Goal: Navigation & Orientation: Understand site structure

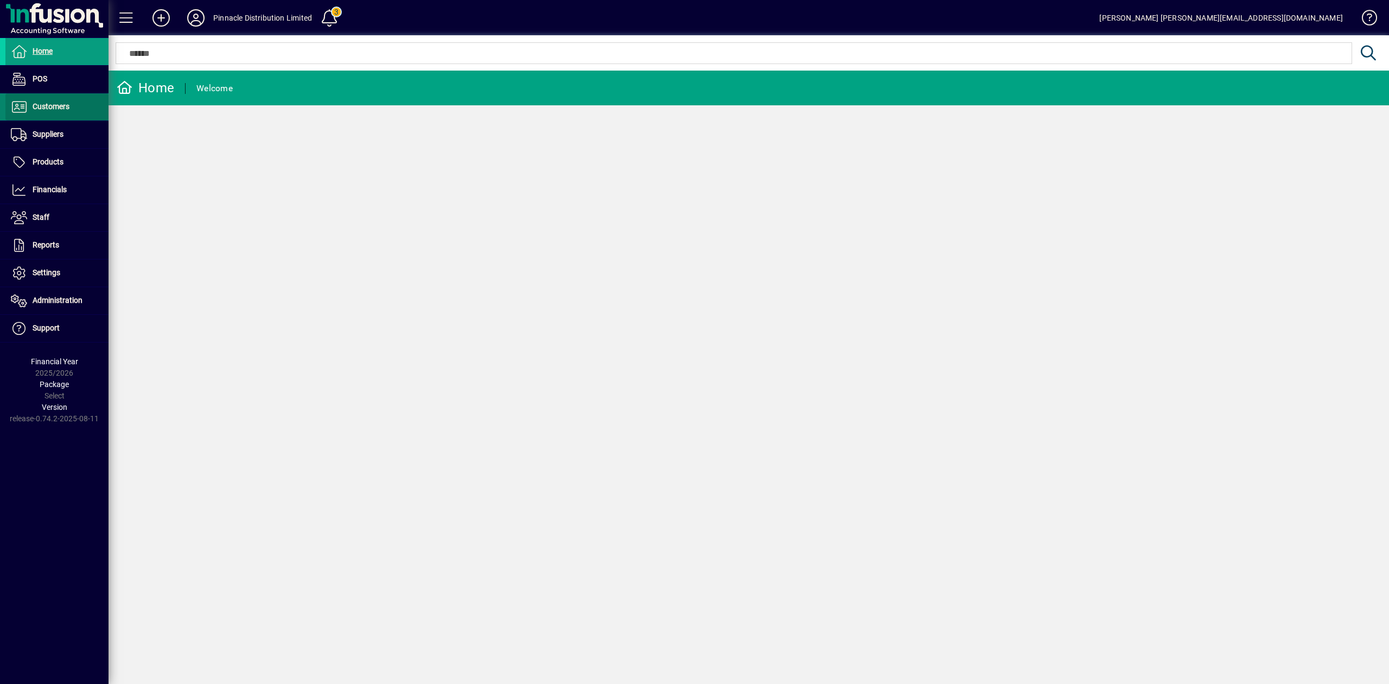
click at [69, 111] on span "Customers" at bounding box center [37, 106] width 64 height 13
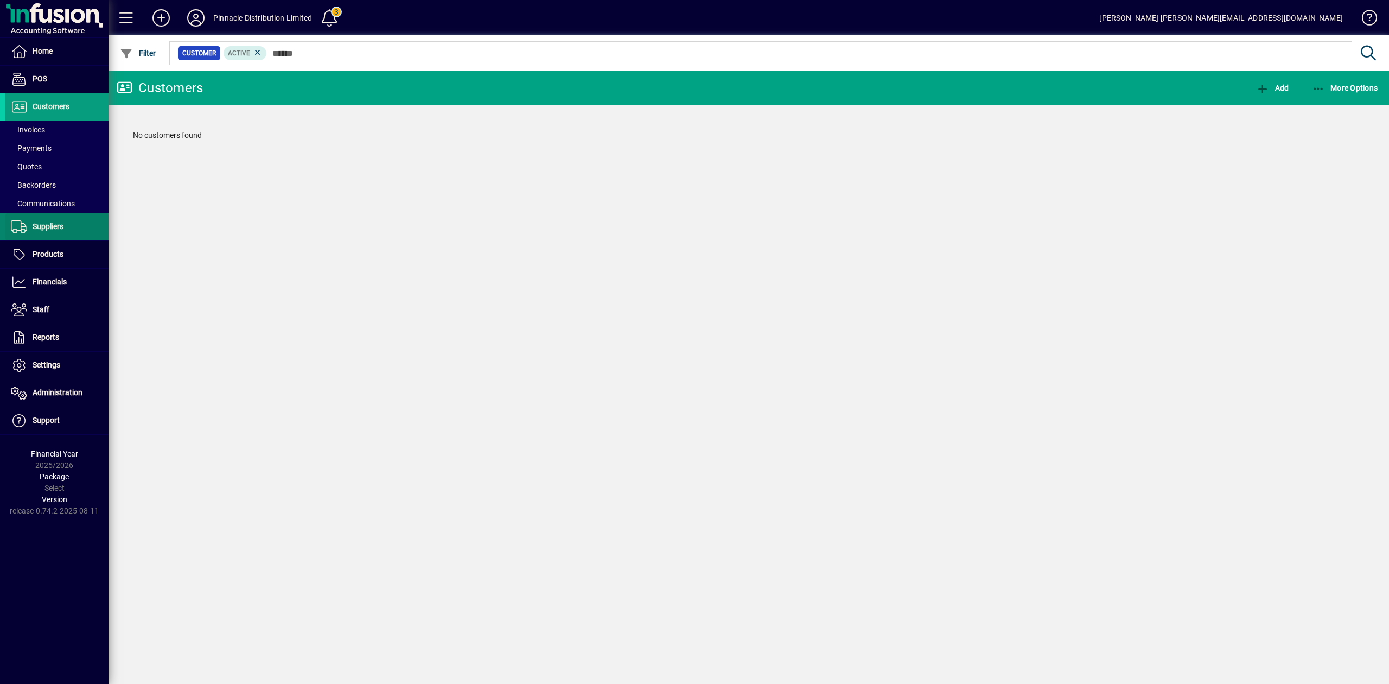
click at [53, 224] on span "Suppliers" at bounding box center [48, 226] width 31 height 9
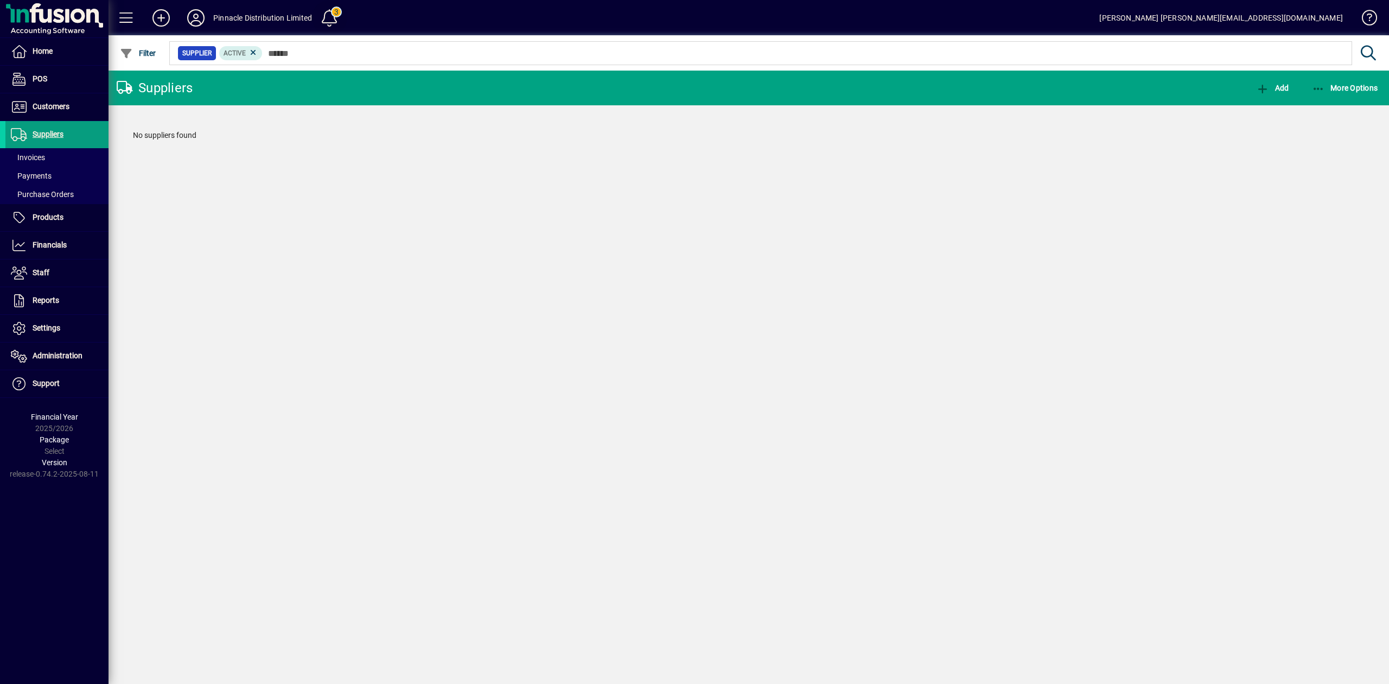
click at [337, 18] on span at bounding box center [330, 18] width 26 height 26
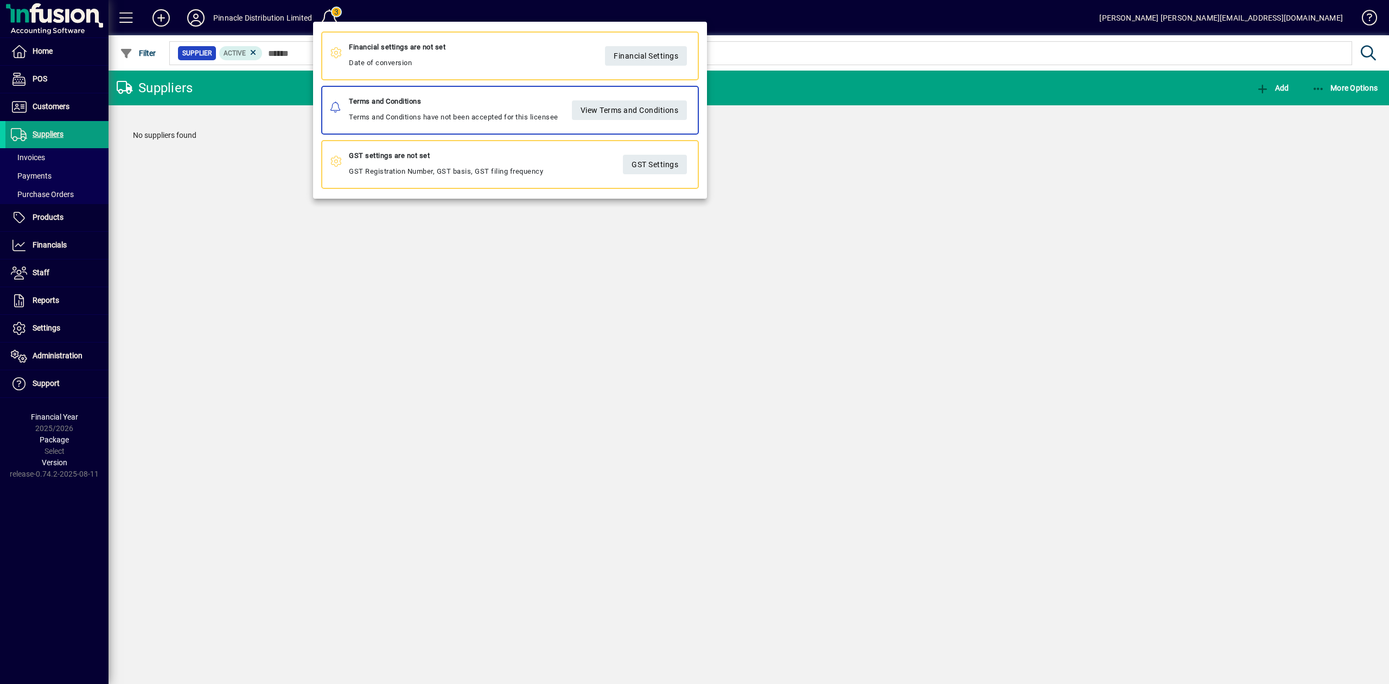
click at [53, 246] on div at bounding box center [694, 342] width 1389 height 684
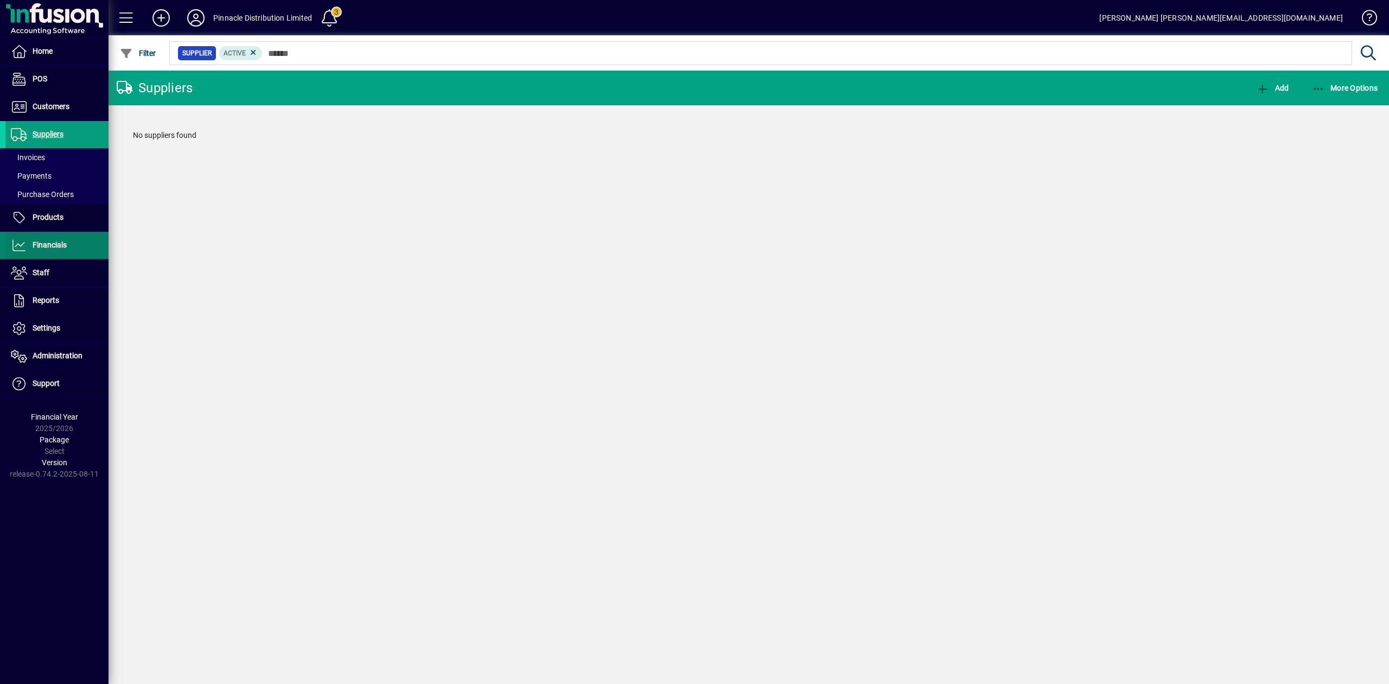
click at [53, 246] on span "Financials" at bounding box center [50, 244] width 34 height 9
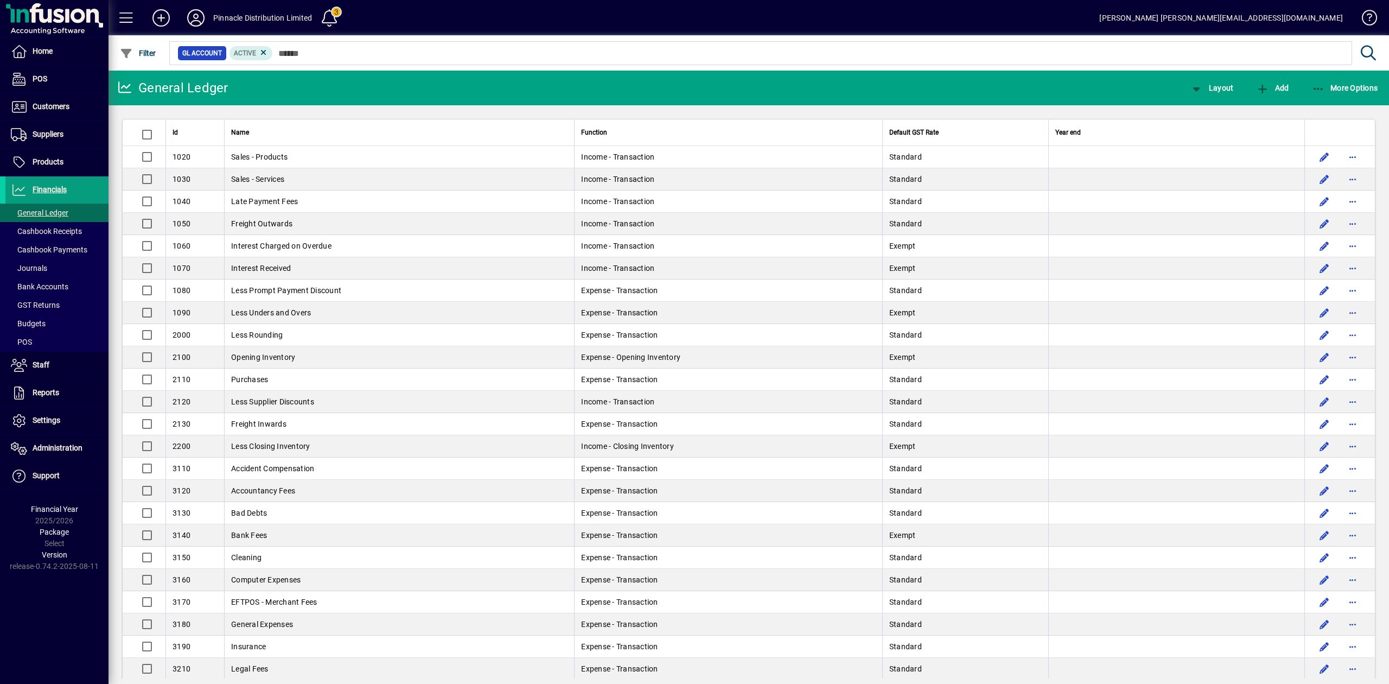
click at [194, 24] on icon at bounding box center [196, 17] width 22 height 17
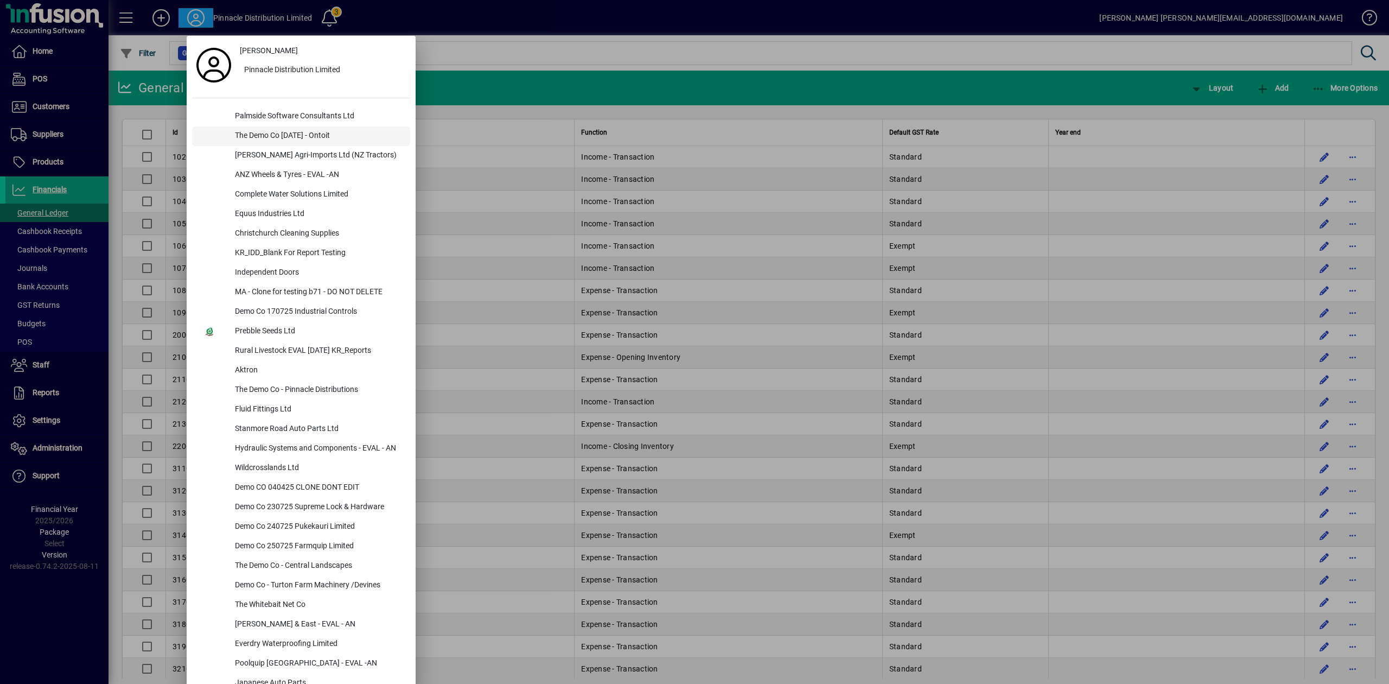
click at [302, 133] on div "The Demo Co [DATE] - Ontoit" at bounding box center [318, 136] width 184 height 20
